Goal: Task Accomplishment & Management: Manage account settings

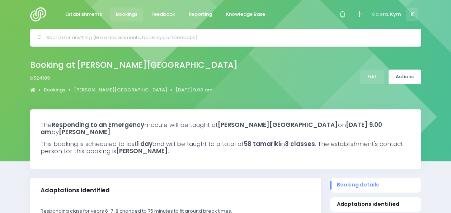
select select "5"
click at [341, 10] on icon at bounding box center [342, 14] width 8 height 8
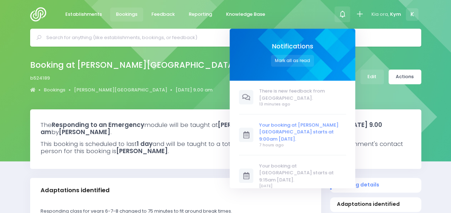
click at [305, 122] on span "Your booking at [PERSON_NAME][GEOGRAPHIC_DATA] starts at 9:00am [DATE]." at bounding box center [302, 132] width 87 height 21
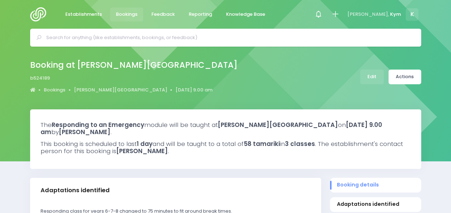
select select "5"
click at [406, 75] on link "Actions" at bounding box center [405, 77] width 33 height 15
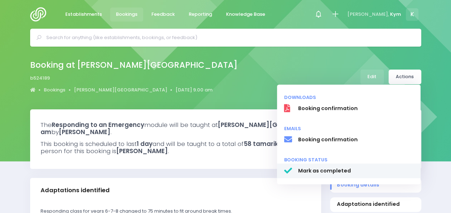
click at [332, 172] on span "Mark as completed" at bounding box center [356, 171] width 116 height 8
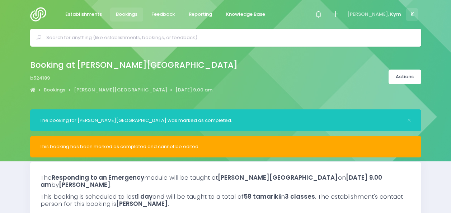
select select "5"
click at [78, 10] on link "Establishments" at bounding box center [84, 15] width 48 height 14
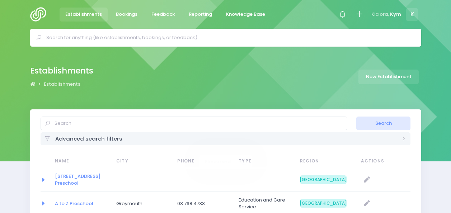
select select "20"
click at [37, 12] on img at bounding box center [40, 14] width 20 height 14
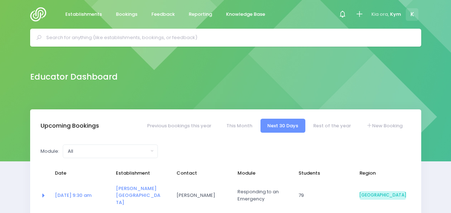
select select "5"
